Goal: Transaction & Acquisition: Purchase product/service

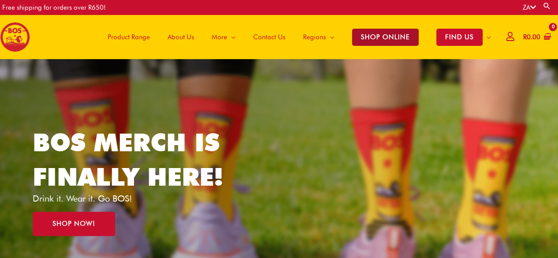
click at [388, 35] on span "SHOP ONLINE" at bounding box center [385, 37] width 67 height 17
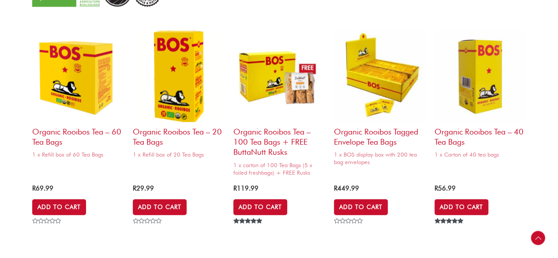
scroll to position [863, 0]
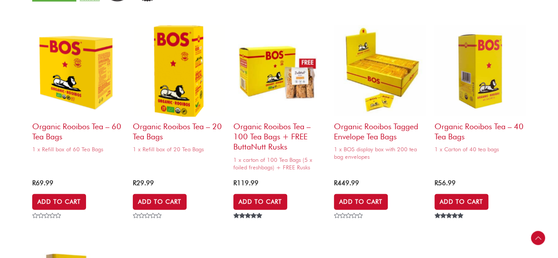
click at [550, 119] on section "Organic Rooibos Tea – 60 Tea Bags 1 x Refill box of 60 Tea Bags R 69.99 Add to …" at bounding box center [279, 218] width 558 height 424
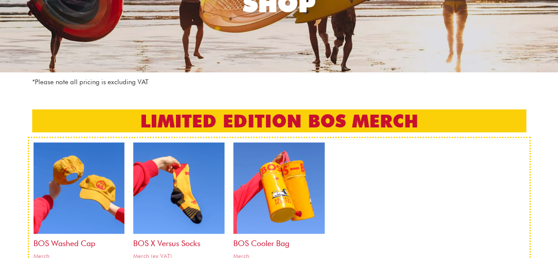
scroll to position [126, 0]
